Goal: Information Seeking & Learning: Learn about a topic

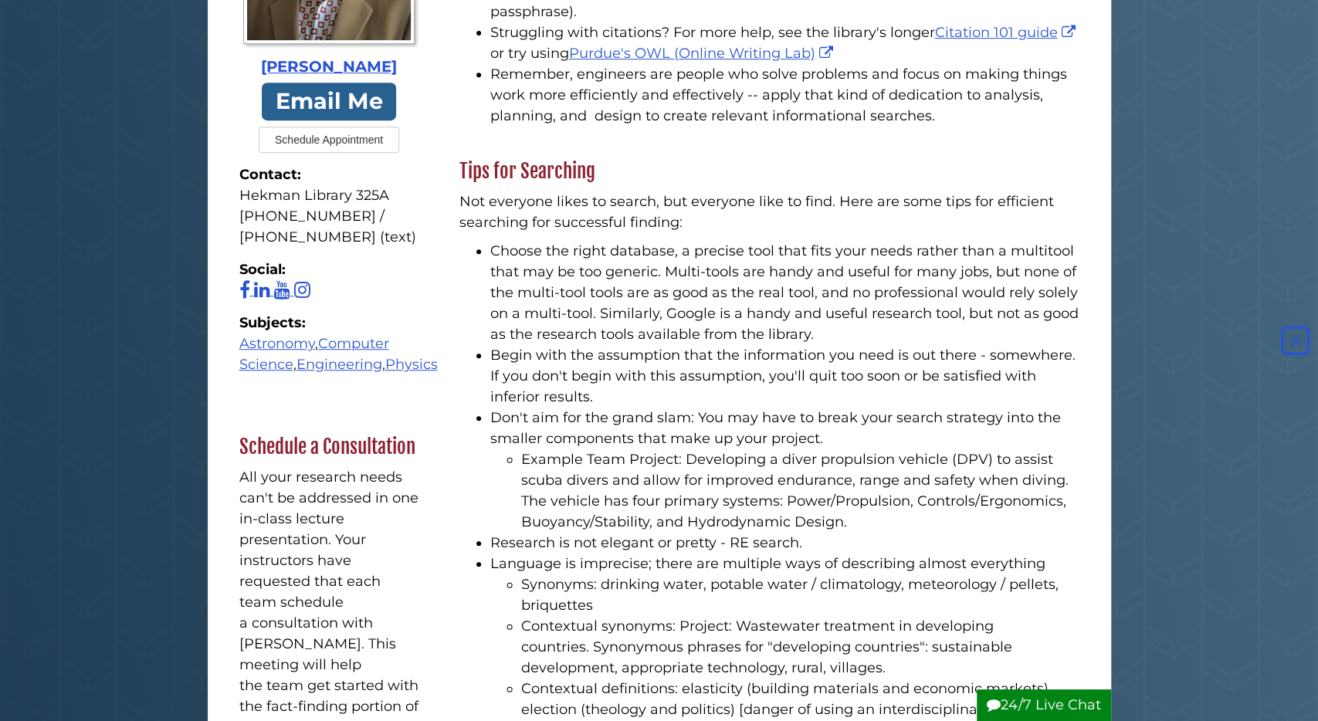
scroll to position [444, 0]
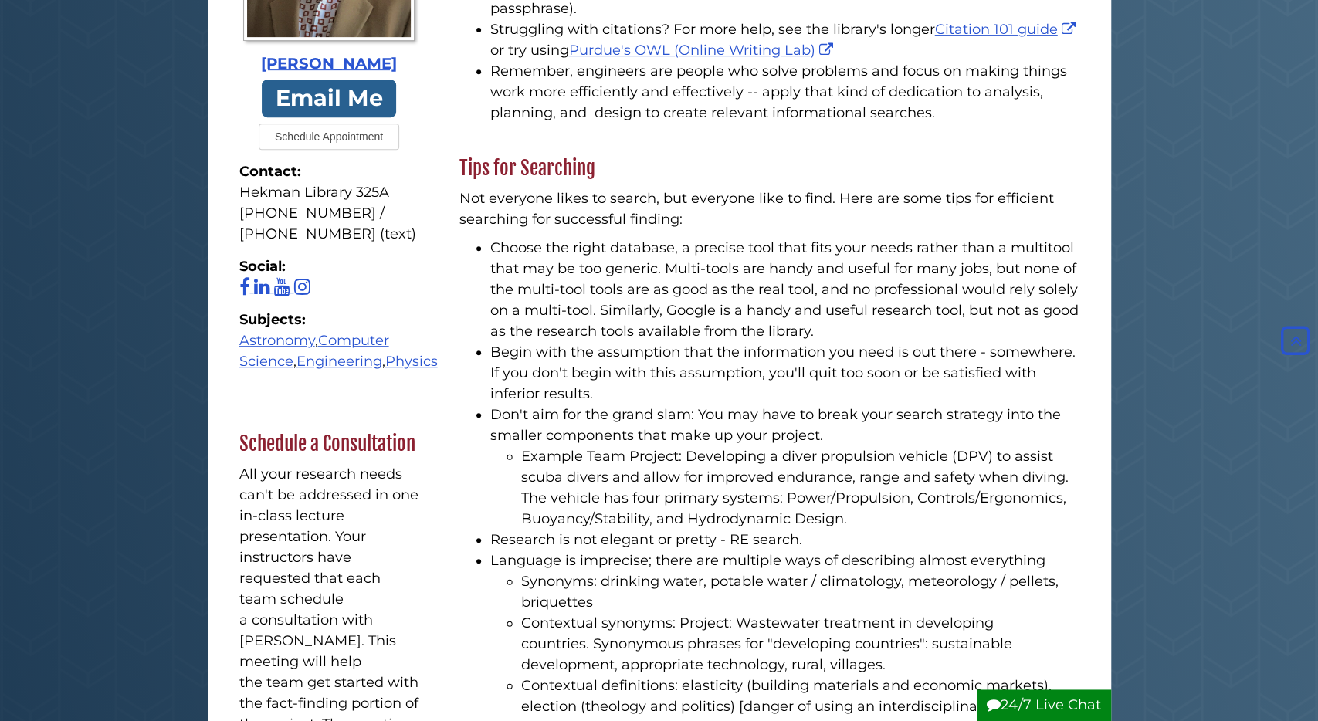
click at [334, 133] on button "Schedule Appointment" at bounding box center [329, 137] width 141 height 26
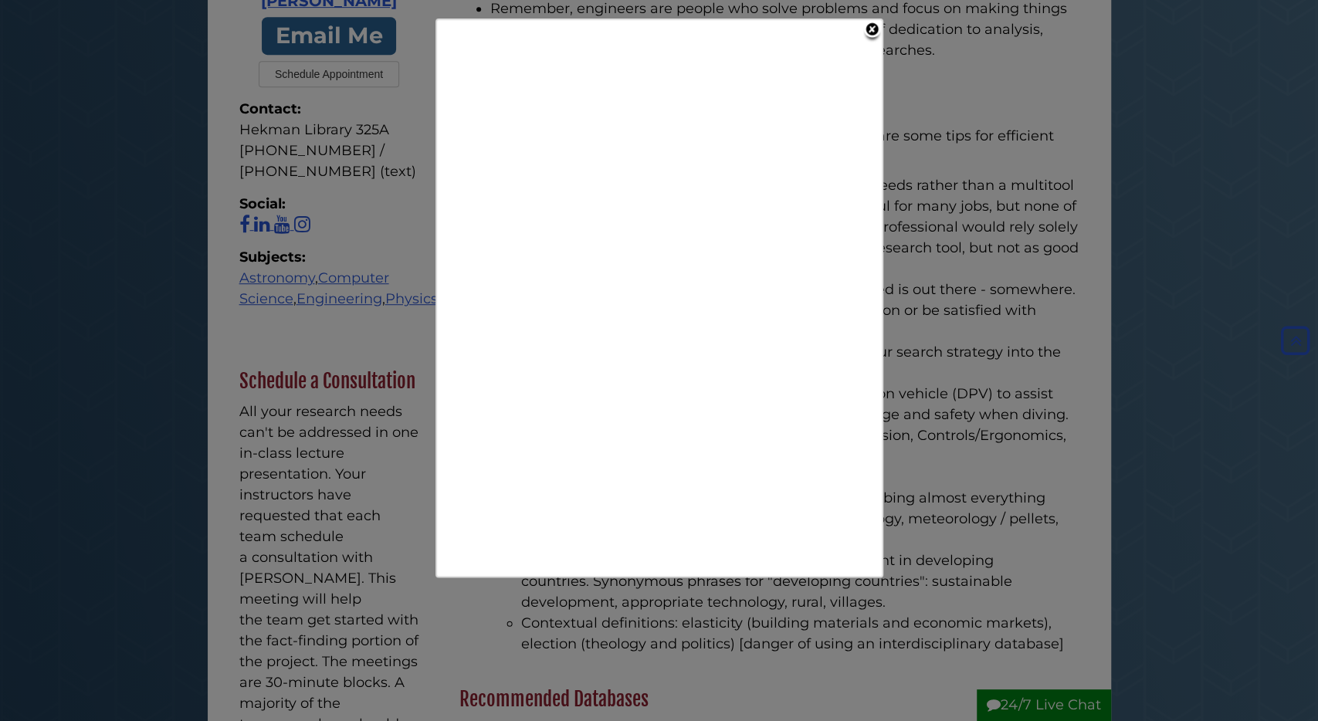
scroll to position [517, 0]
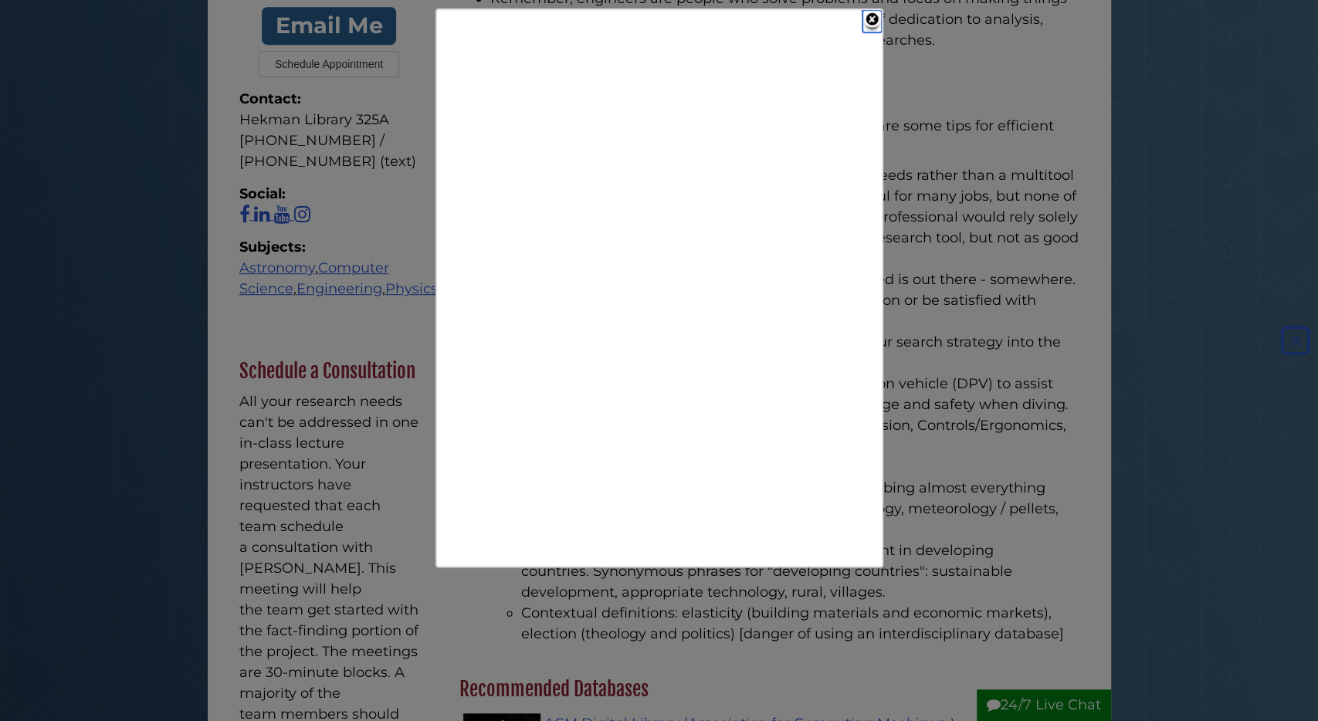
click at [874, 22] on link "Close" at bounding box center [872, 21] width 19 height 22
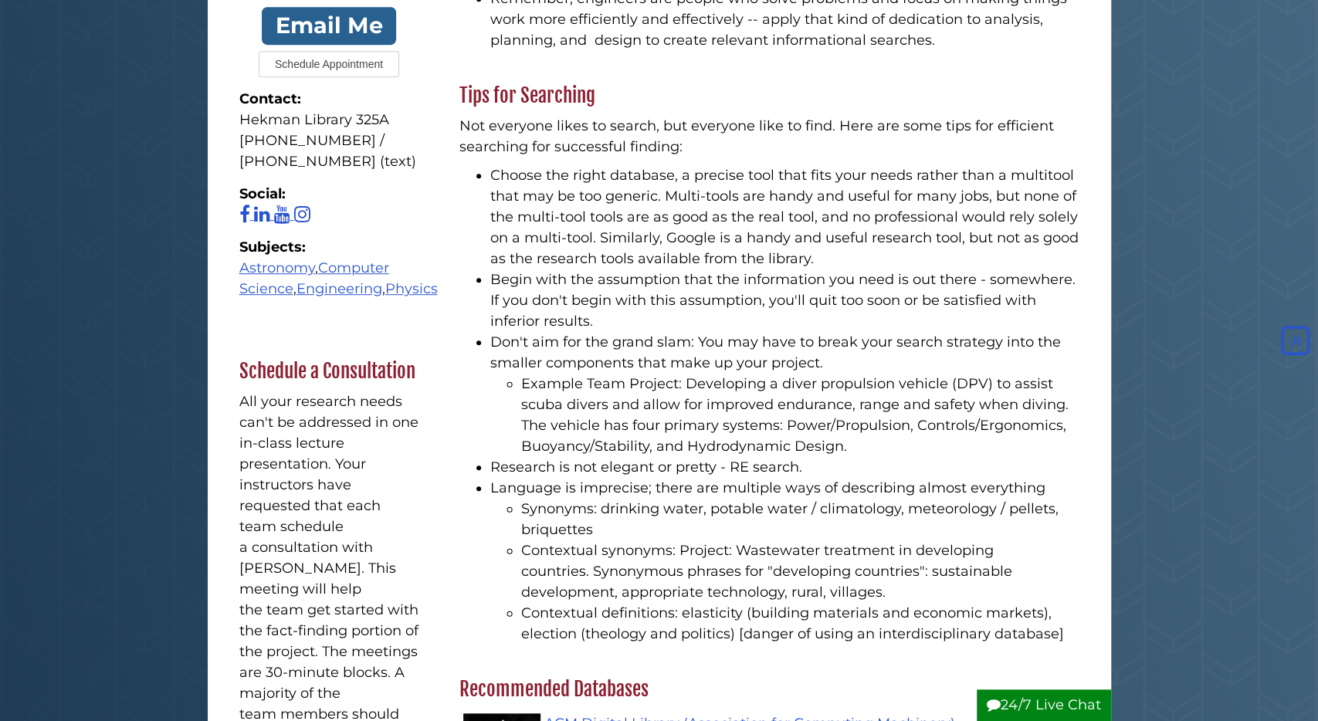
click at [329, 67] on button "Schedule Appointment" at bounding box center [329, 64] width 141 height 26
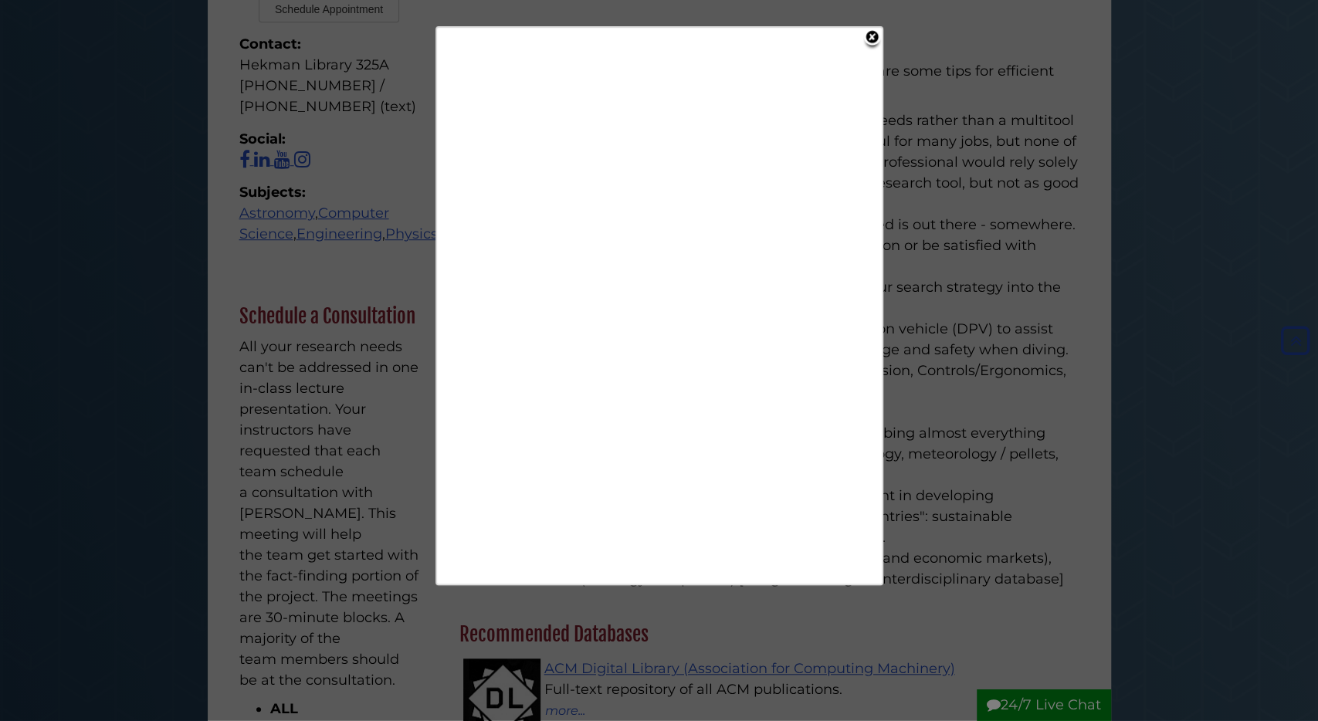
scroll to position [568, 0]
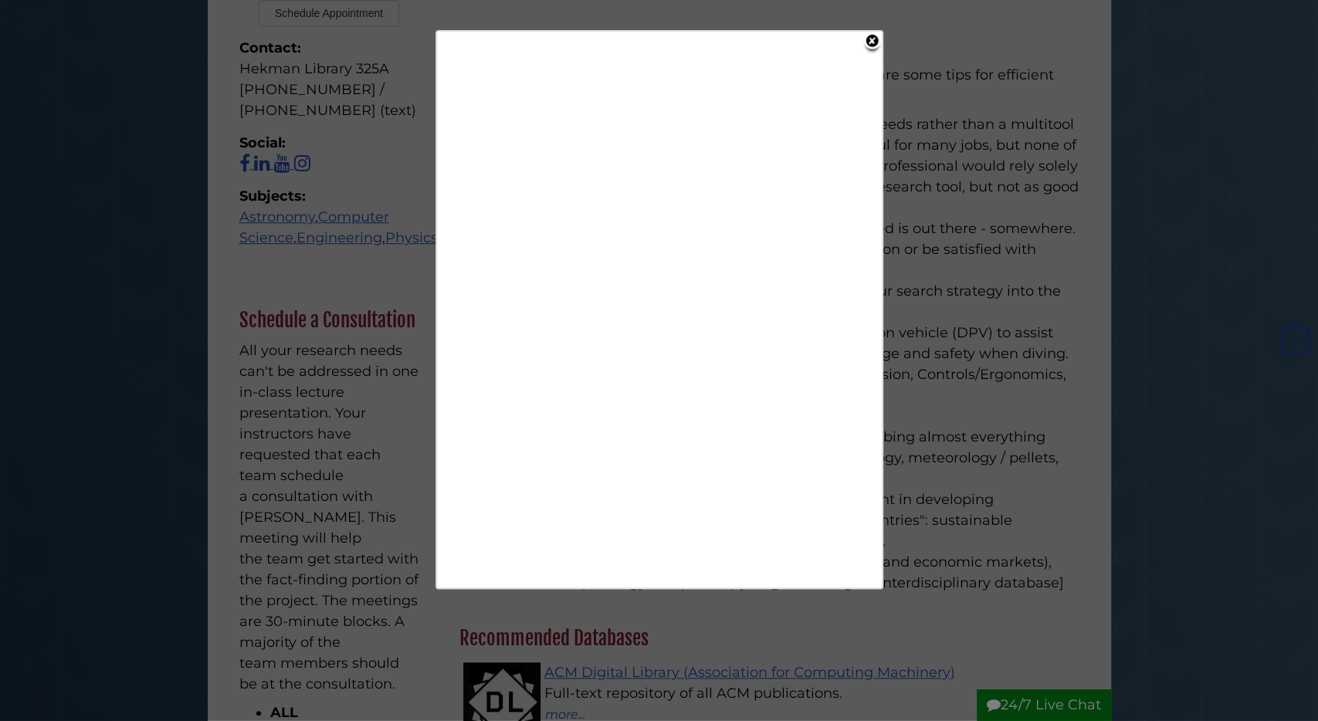
click at [872, 43] on link "Close" at bounding box center [872, 43] width 19 height 22
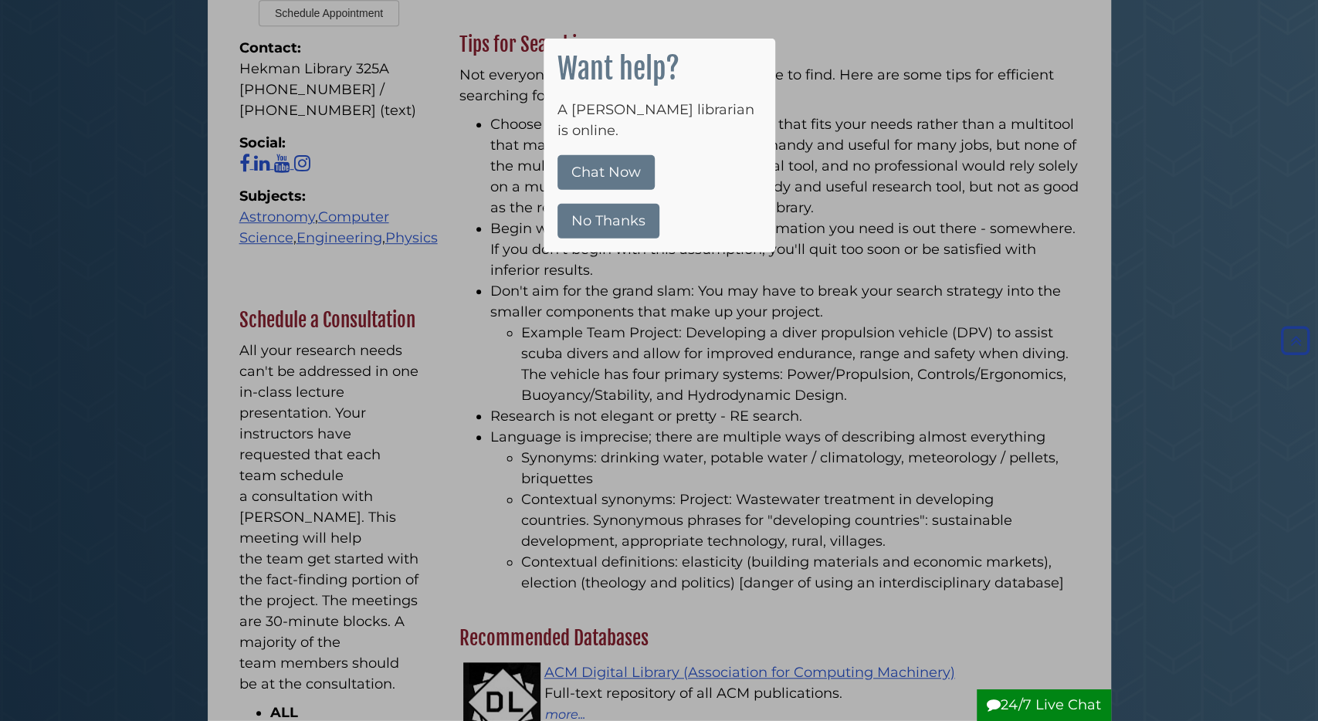
click at [631, 205] on button "No Thanks" at bounding box center [609, 221] width 102 height 35
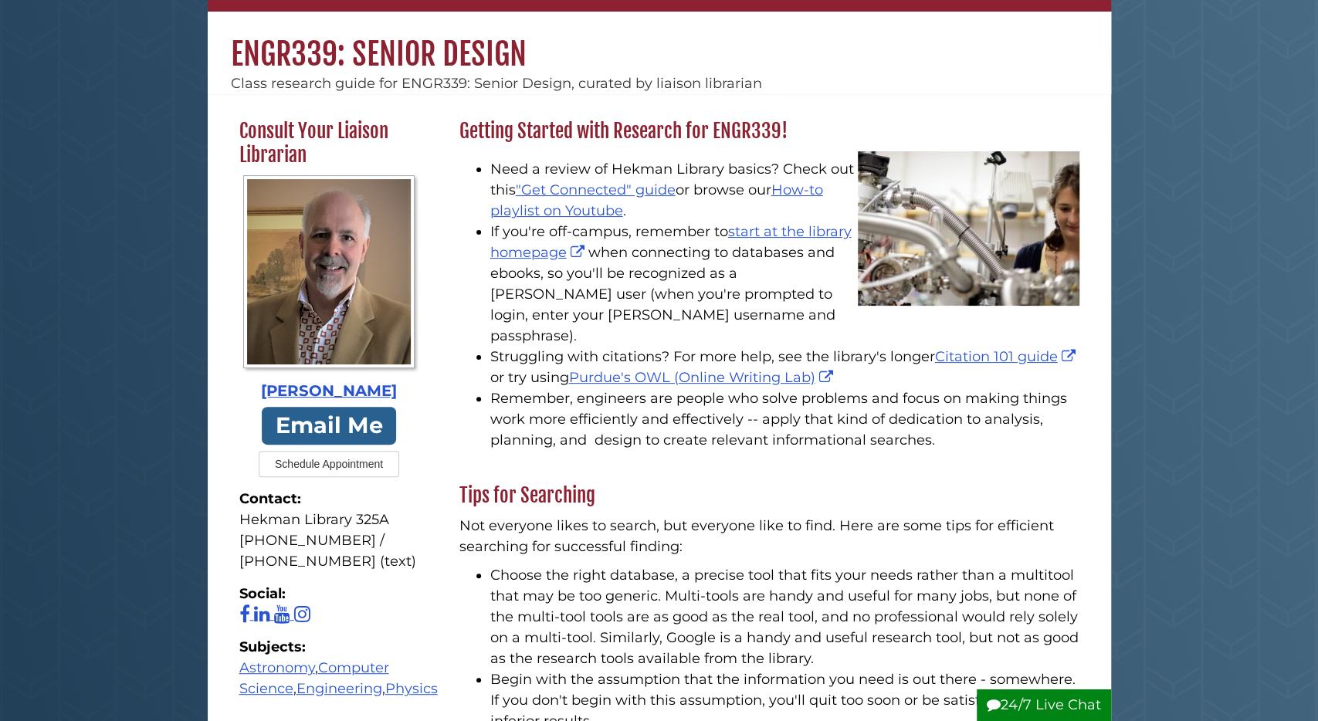
scroll to position [117, 0]
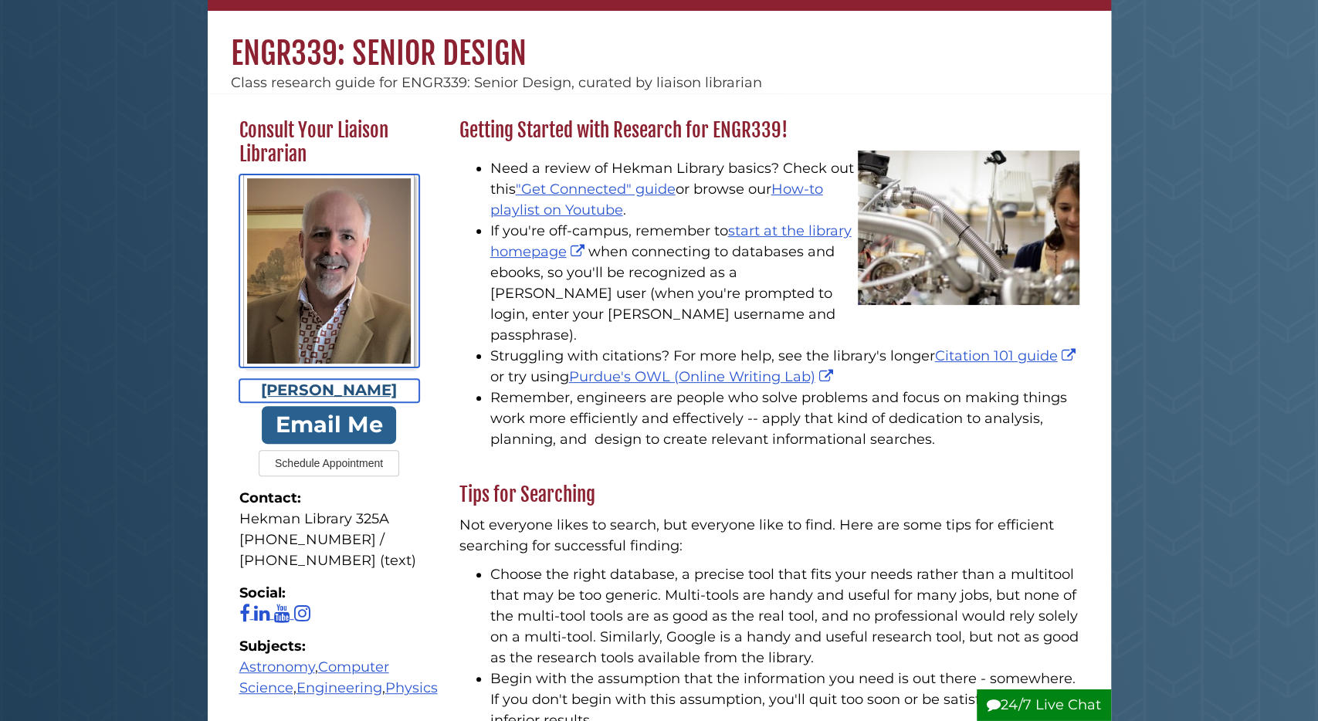
click at [321, 388] on div "[PERSON_NAME]" at bounding box center [329, 390] width 180 height 23
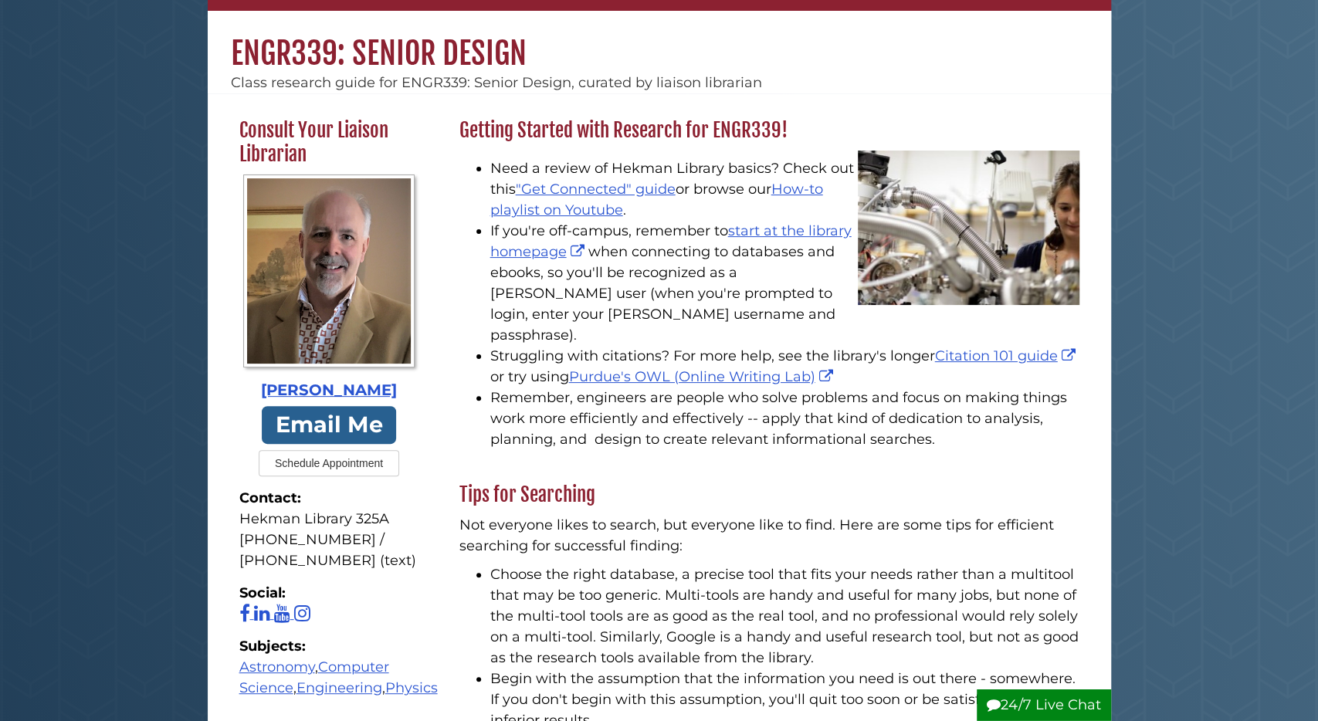
click at [739, 483] on h2 "Tips for Searching" at bounding box center [770, 495] width 636 height 25
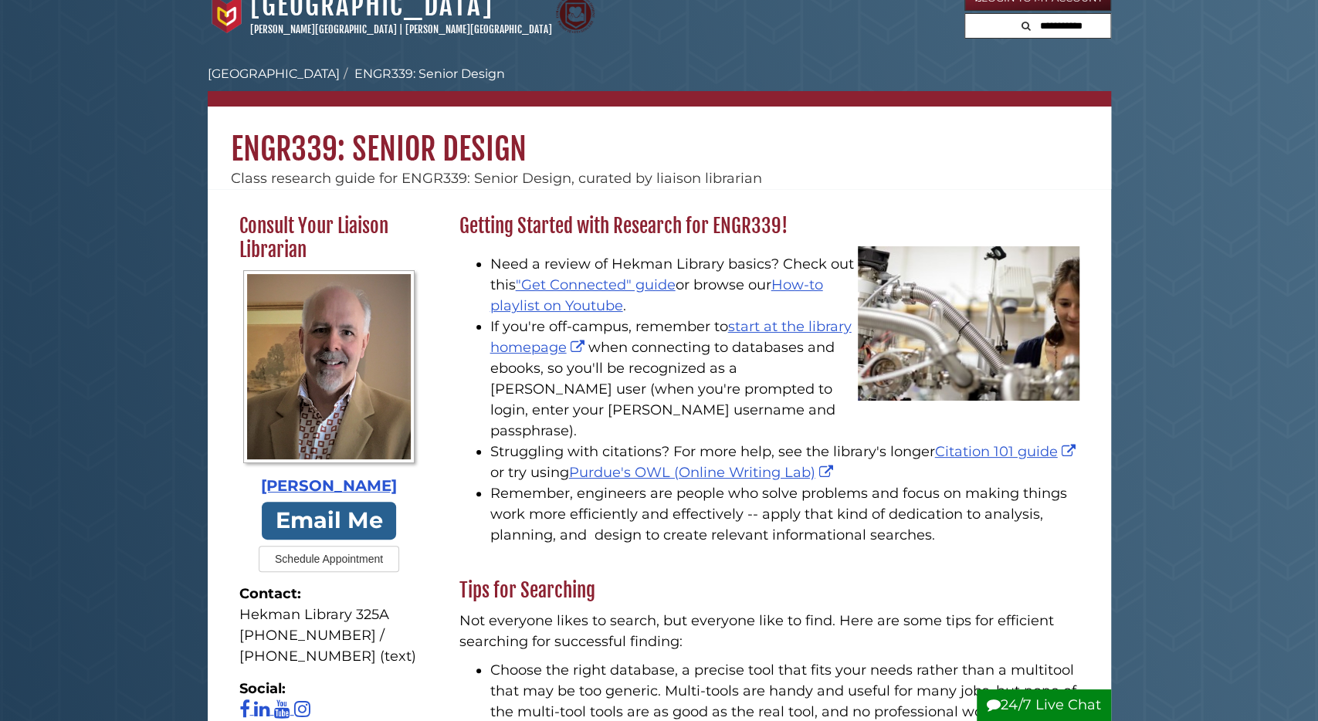
scroll to position [22, 0]
click at [1054, 548] on div "Getting Started with Research for ENGR339! Need a review of Hekman Library basi…" at bounding box center [769, 395] width 637 height 364
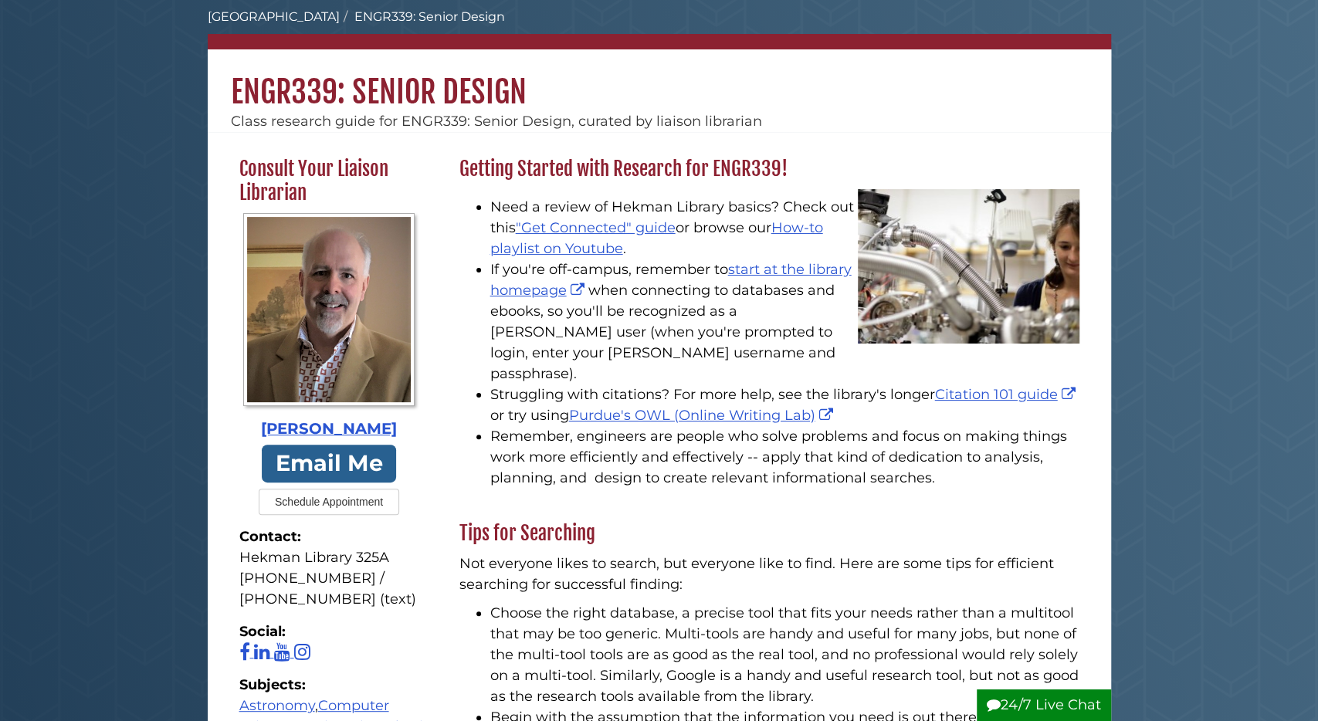
scroll to position [0, 0]
